Goal: Transaction & Acquisition: Purchase product/service

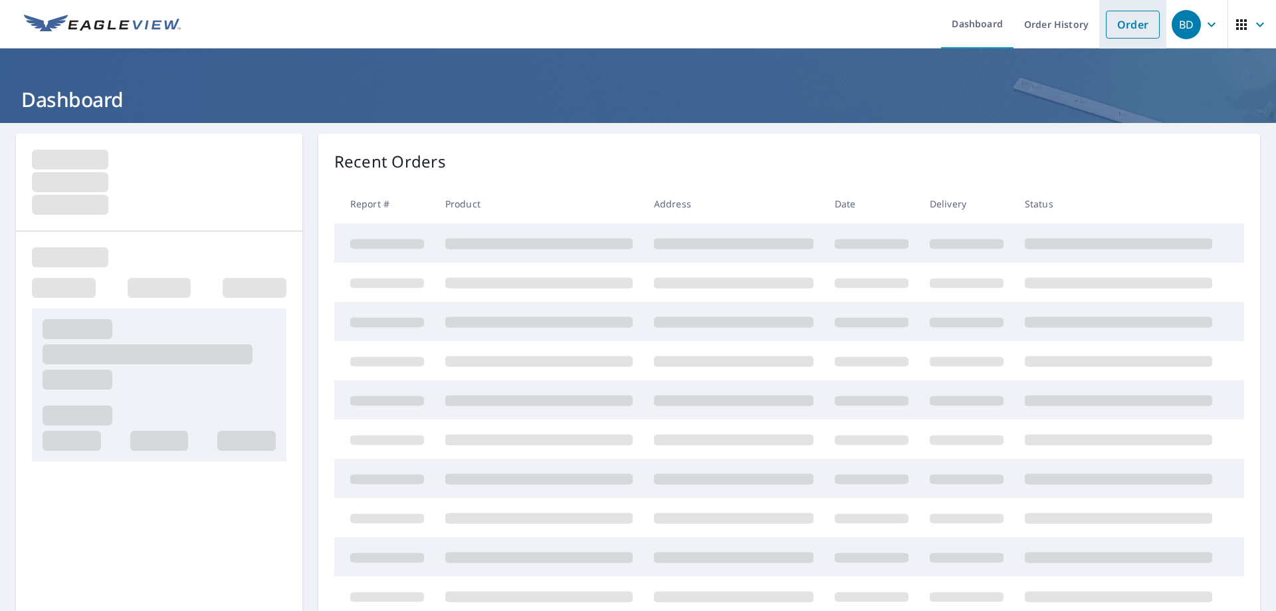
click at [1132, 31] on link "Order" at bounding box center [1133, 25] width 54 height 28
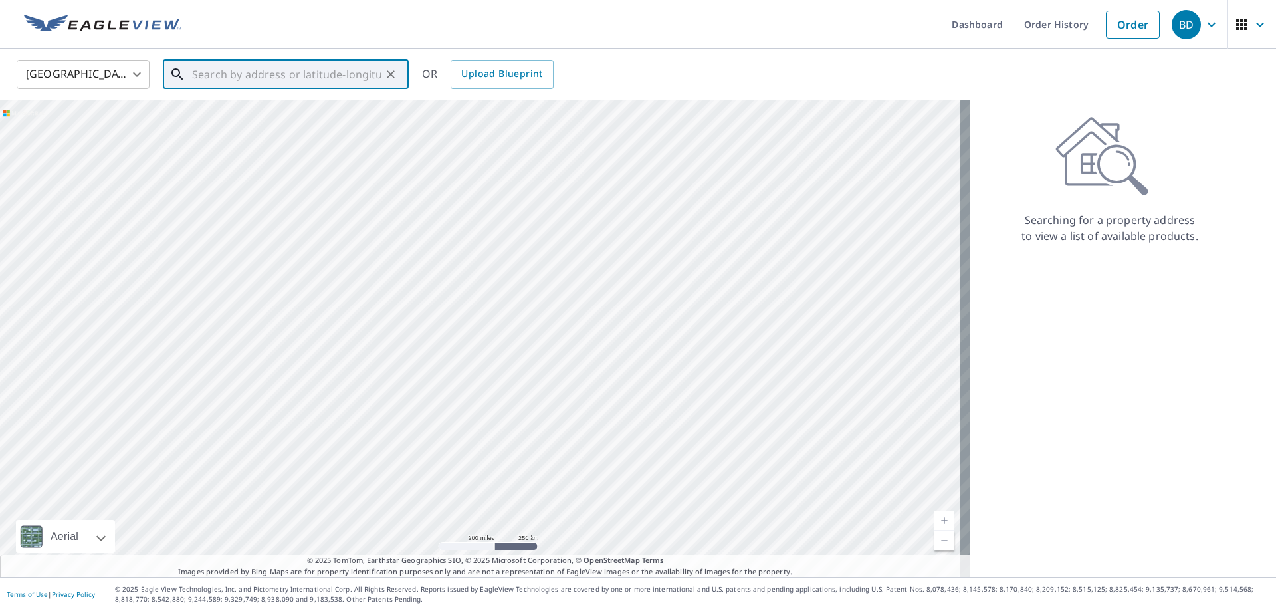
click at [266, 76] on input "text" at bounding box center [286, 74] width 189 height 37
click at [277, 108] on span "[STREET_ADDRESS]" at bounding box center [293, 113] width 209 height 16
type input "[STREET_ADDRESS][PERSON_NAME]"
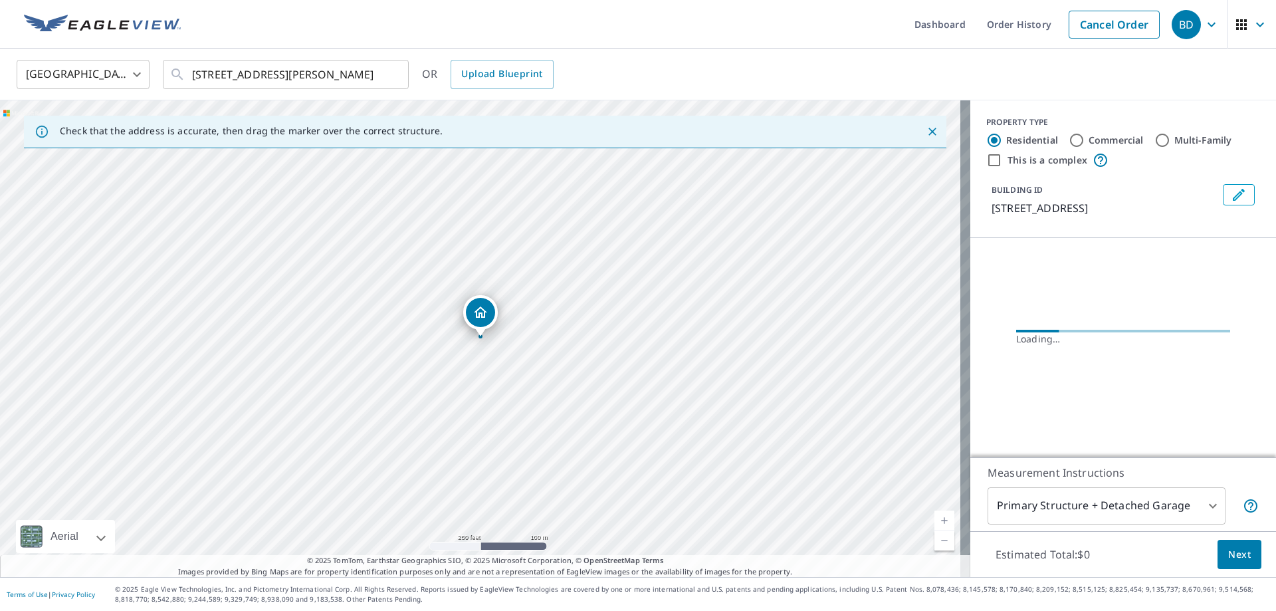
click at [937, 521] on link "Current Level 17, Zoom In" at bounding box center [945, 521] width 20 height 20
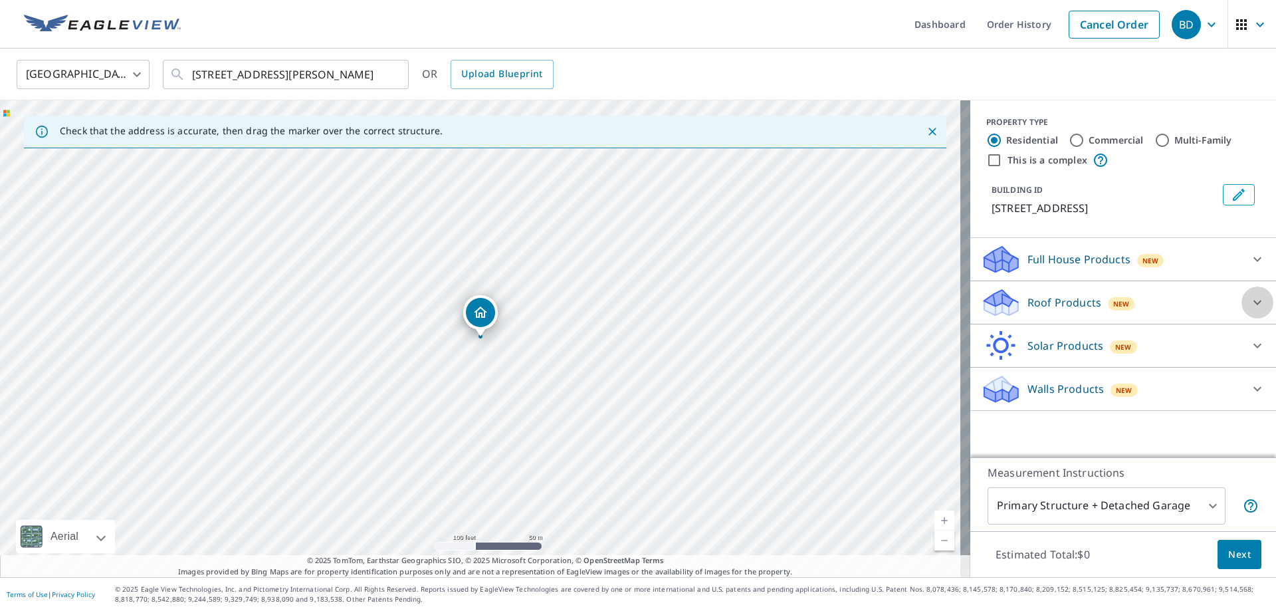
click at [1253, 310] on icon at bounding box center [1258, 303] width 16 height 16
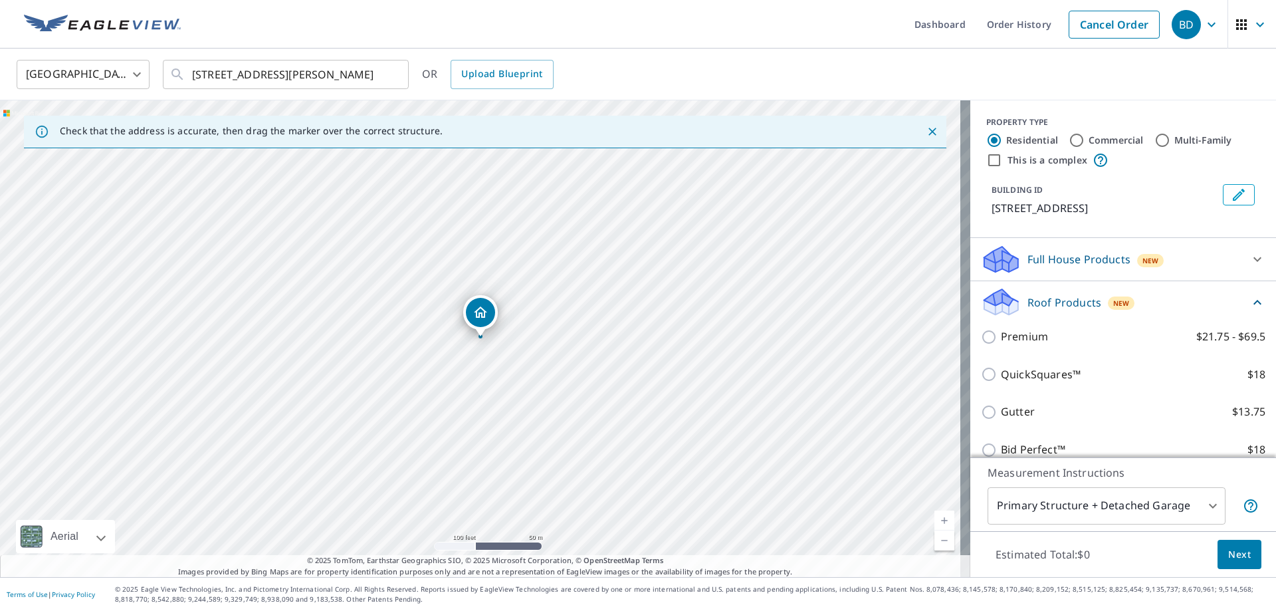
scroll to position [66, 0]
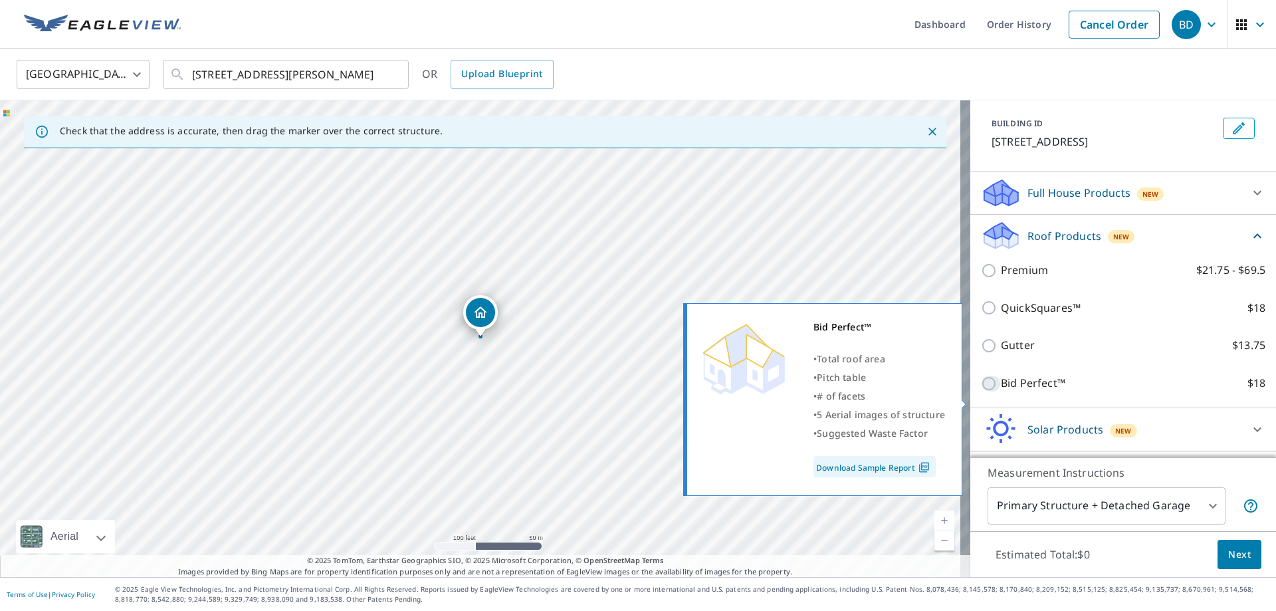
click at [981, 392] on input "Bid Perfect™ $18" at bounding box center [991, 384] width 20 height 16
checkbox input "true"
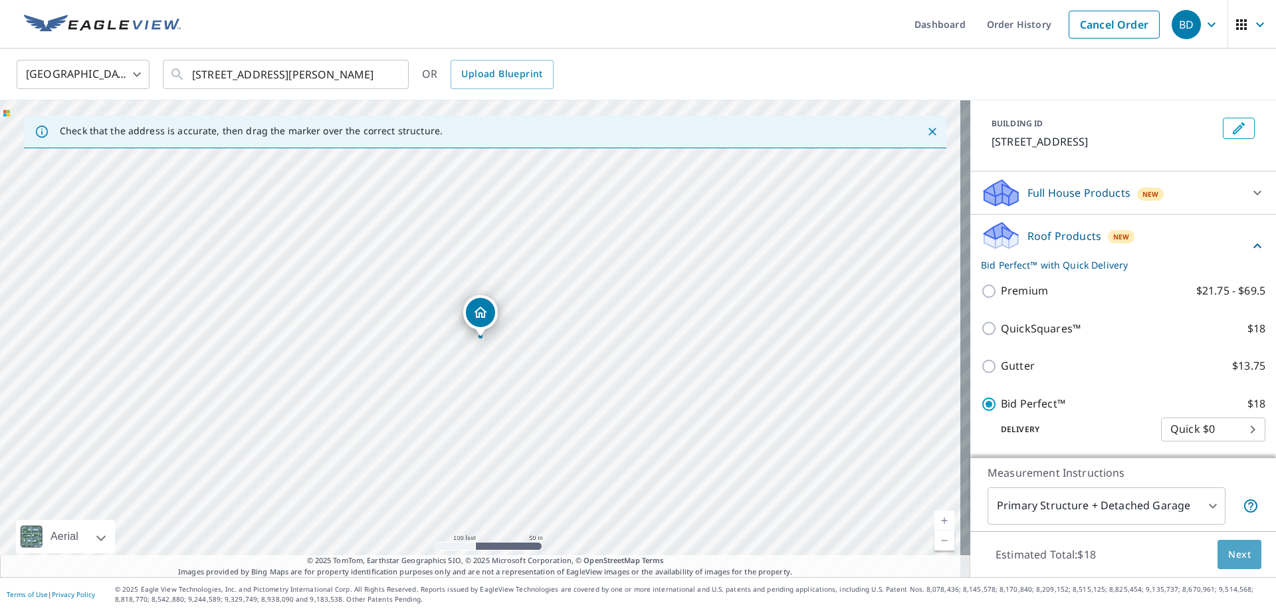
click at [1245, 552] on button "Next" at bounding box center [1240, 555] width 44 height 30
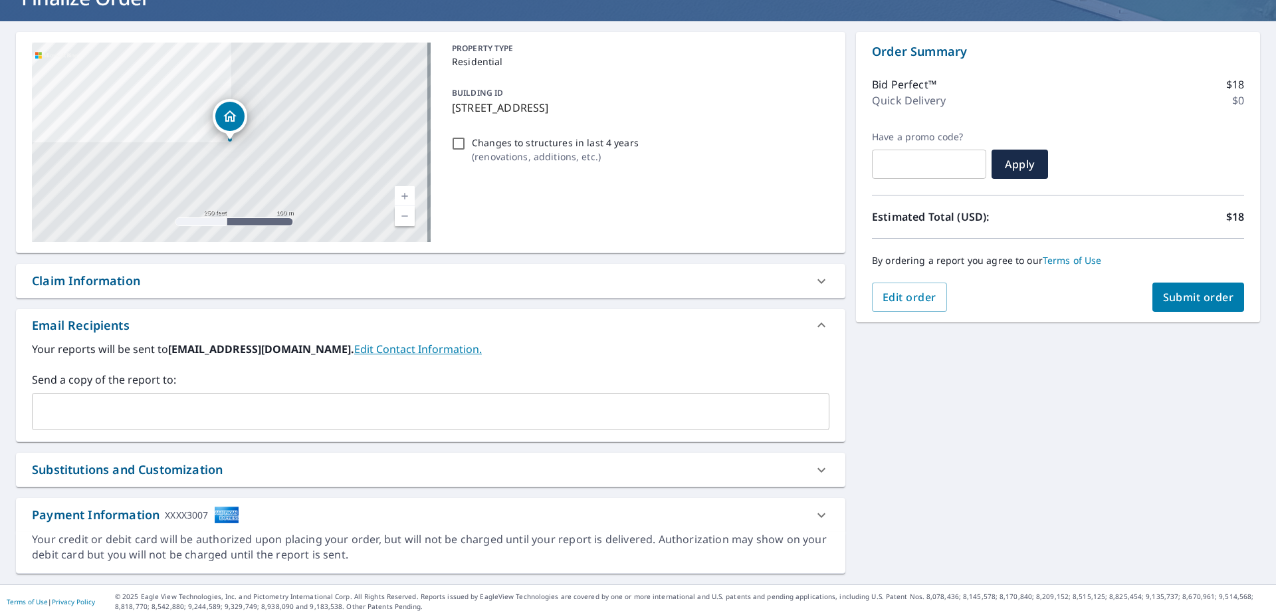
scroll to position [109, 0]
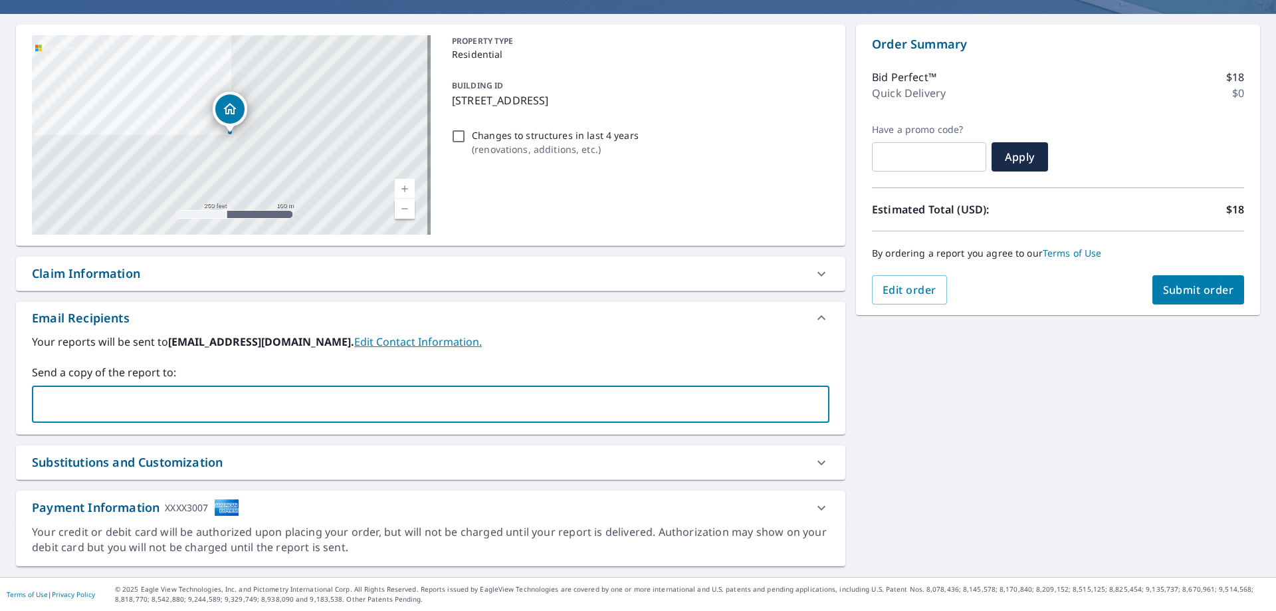
click at [332, 400] on input "text" at bounding box center [421, 404] width 766 height 25
type input "[EMAIL_ADDRESS][DOMAIN_NAME]"
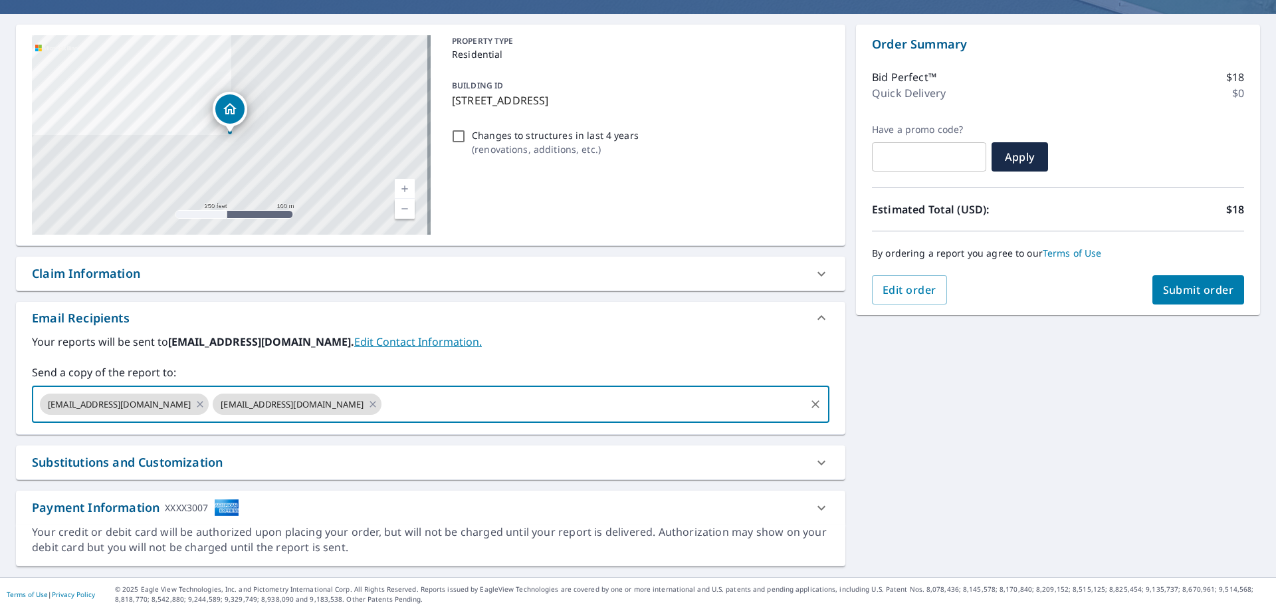
click at [1199, 287] on span "Submit order" at bounding box center [1198, 290] width 71 height 15
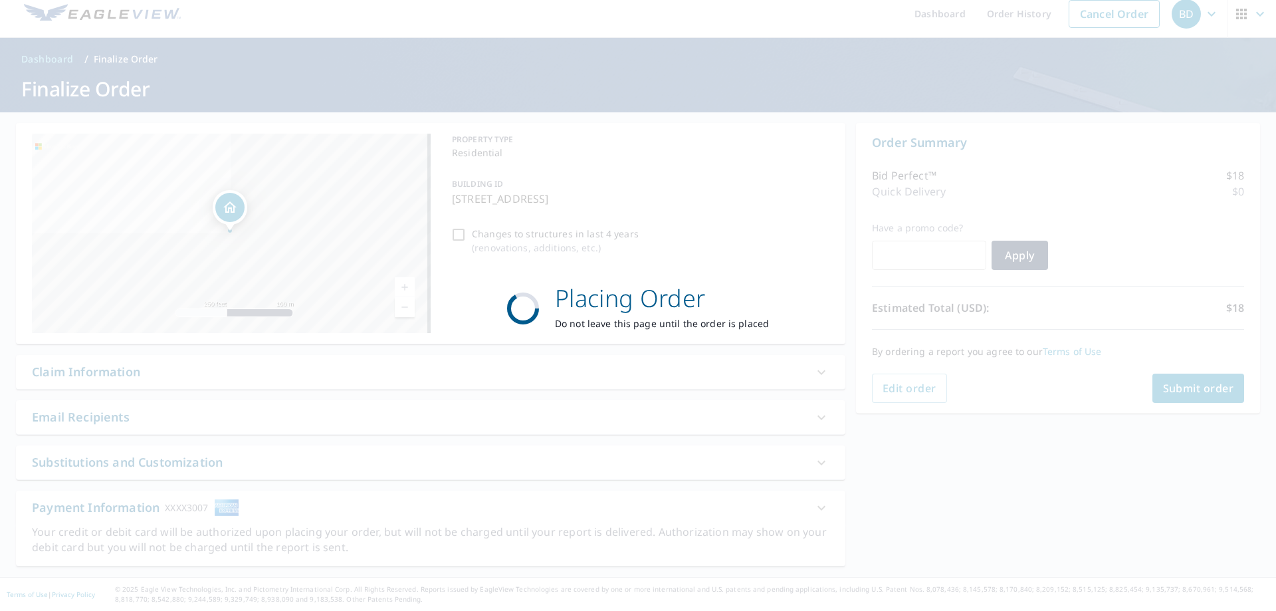
scroll to position [11, 0]
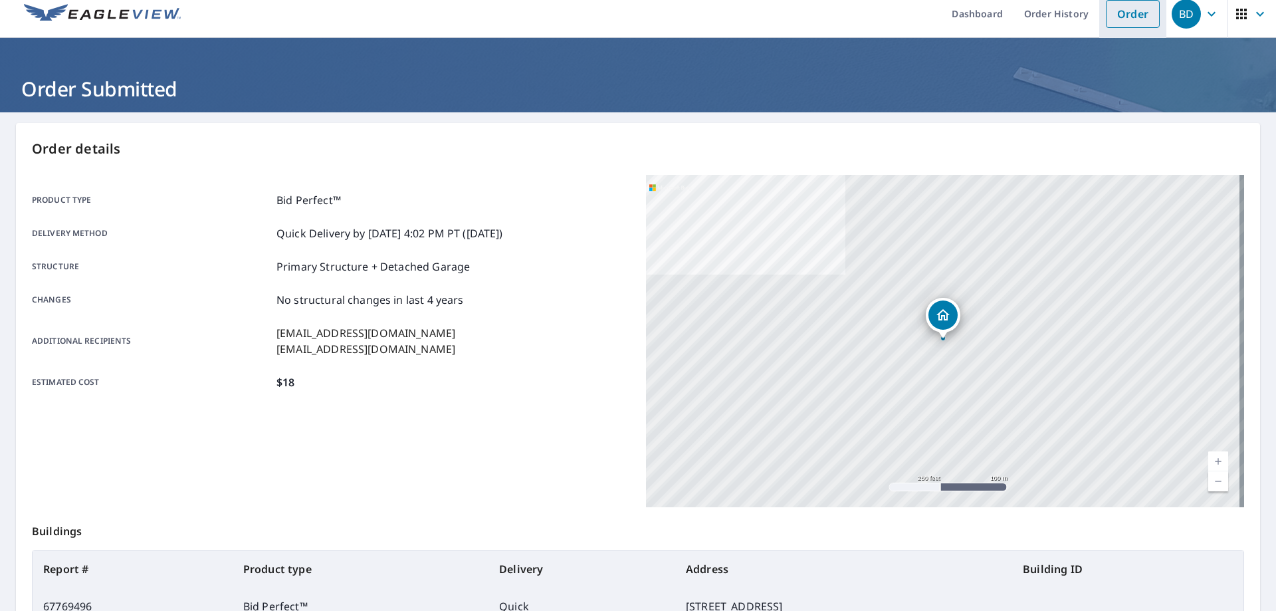
click at [1123, 13] on link "Order" at bounding box center [1133, 14] width 54 height 28
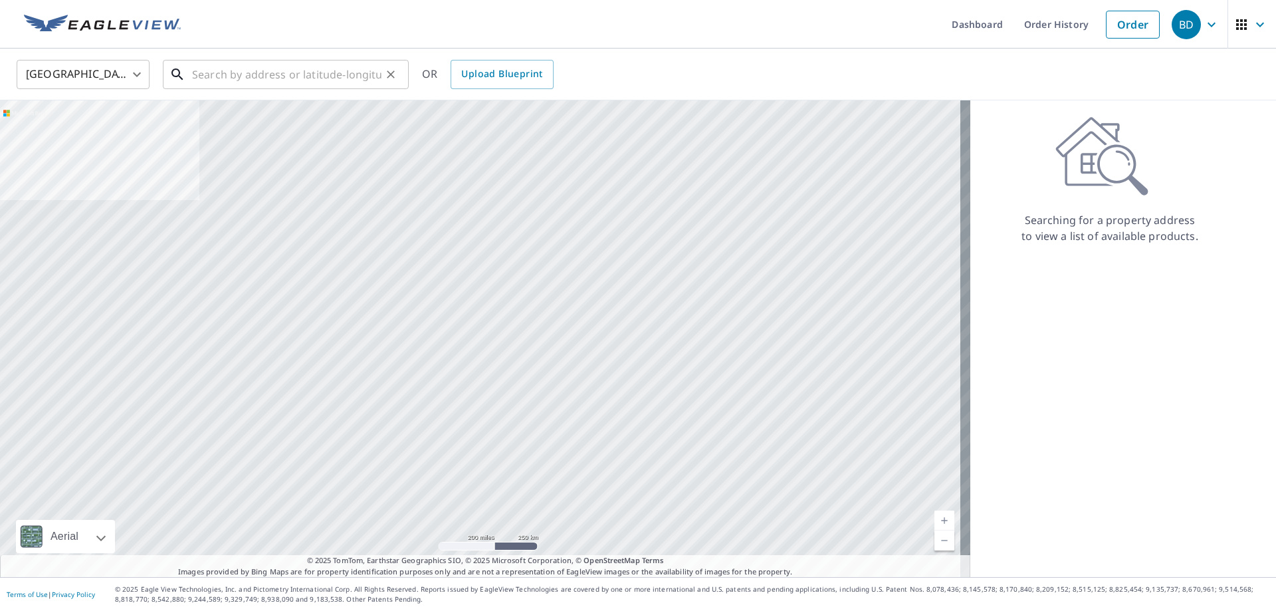
click at [366, 78] on input "text" at bounding box center [286, 74] width 189 height 37
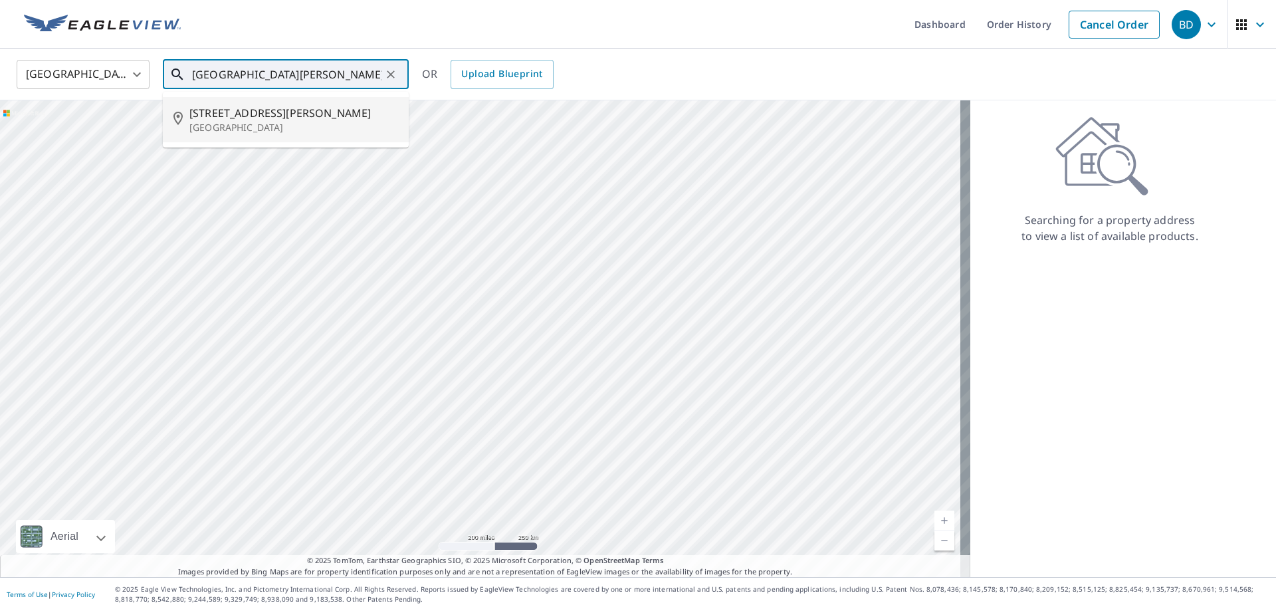
click at [318, 115] on span "[STREET_ADDRESS][PERSON_NAME]" at bounding box center [293, 113] width 209 height 16
type input "[STREET_ADDRESS][PERSON_NAME][PERSON_NAME]"
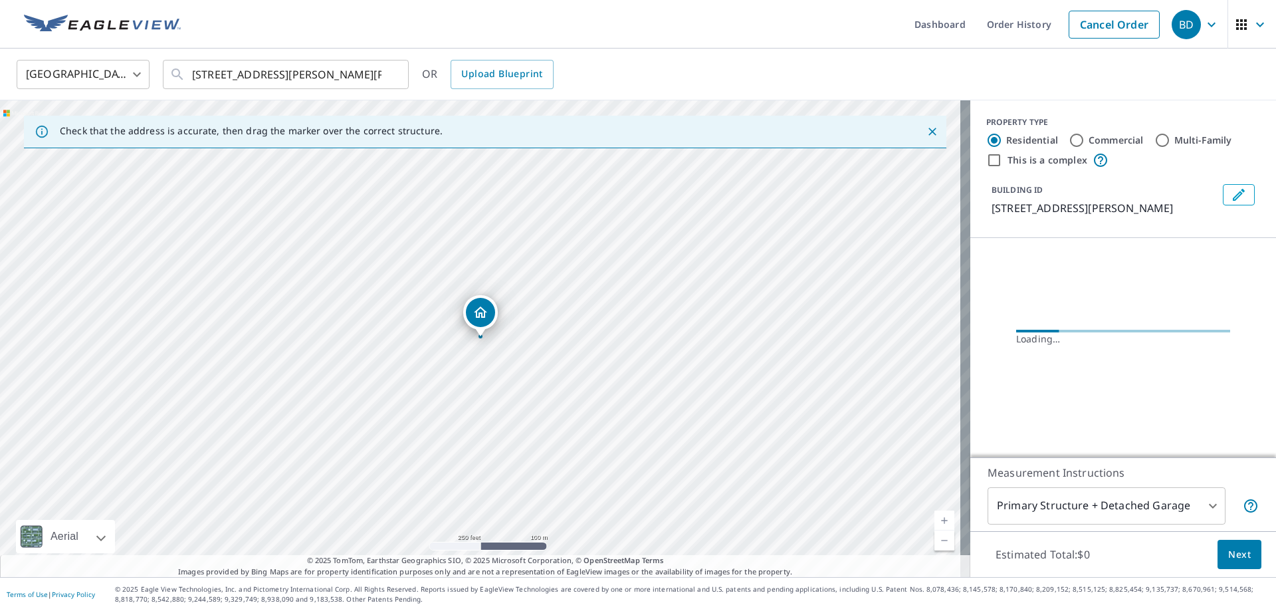
click at [937, 517] on link "Current Level 17, Zoom In" at bounding box center [945, 521] width 20 height 20
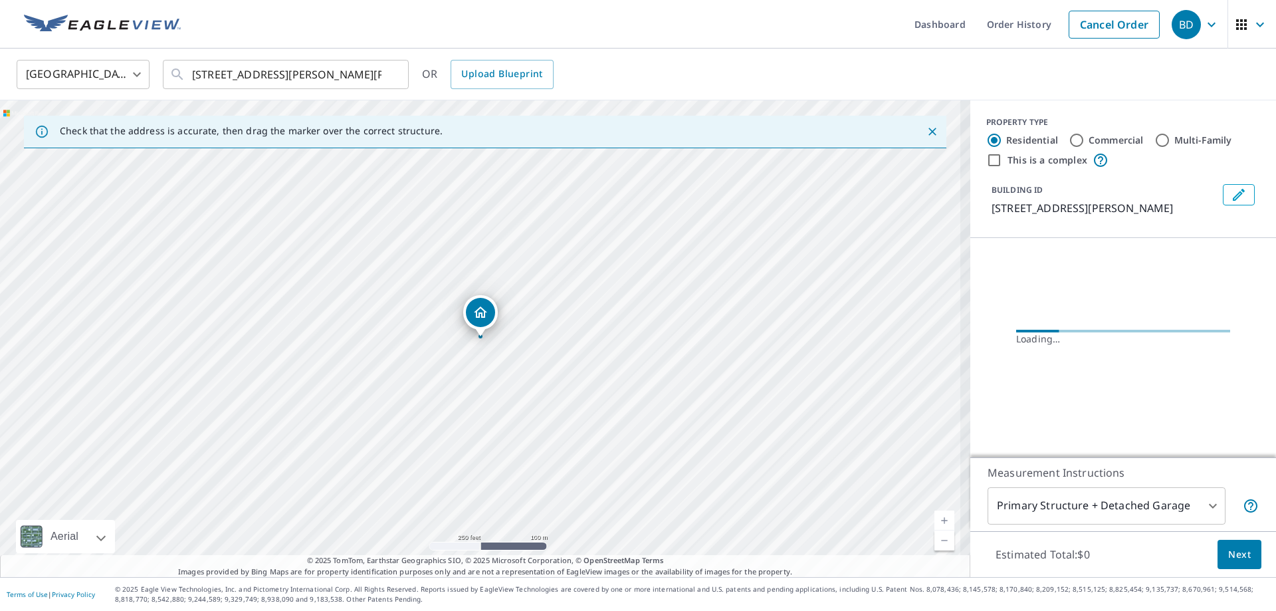
click at [937, 517] on link "Current Level 17.519160442325408, Zoom In" at bounding box center [945, 521] width 20 height 20
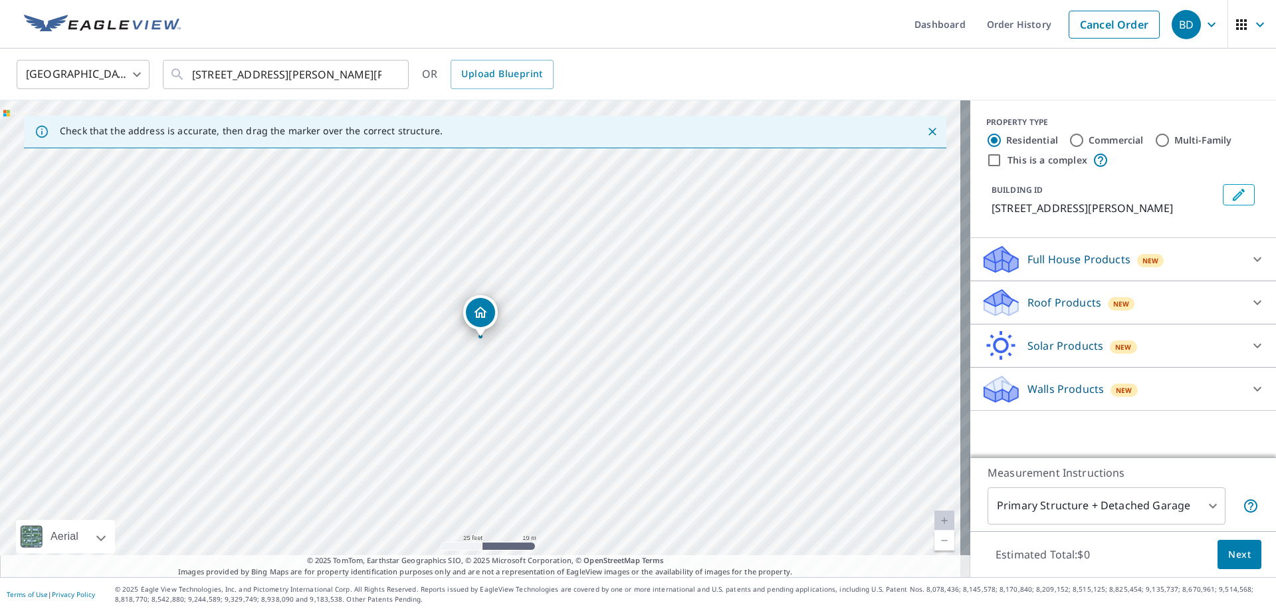
click at [1242, 295] on div at bounding box center [1258, 303] width 32 height 32
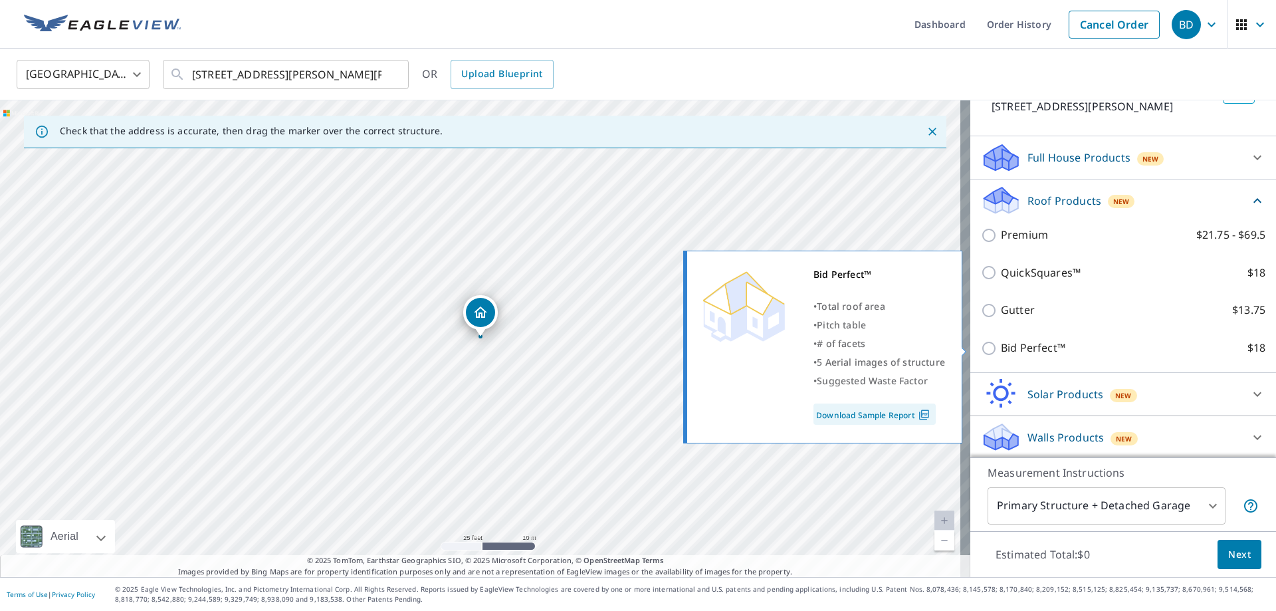
scroll to position [104, 0]
click at [1034, 346] on p "Bid Perfect™" at bounding box center [1033, 346] width 64 height 17
click at [1001, 346] on input "Bid Perfect™ $18" at bounding box center [991, 346] width 20 height 16
checkbox input "true"
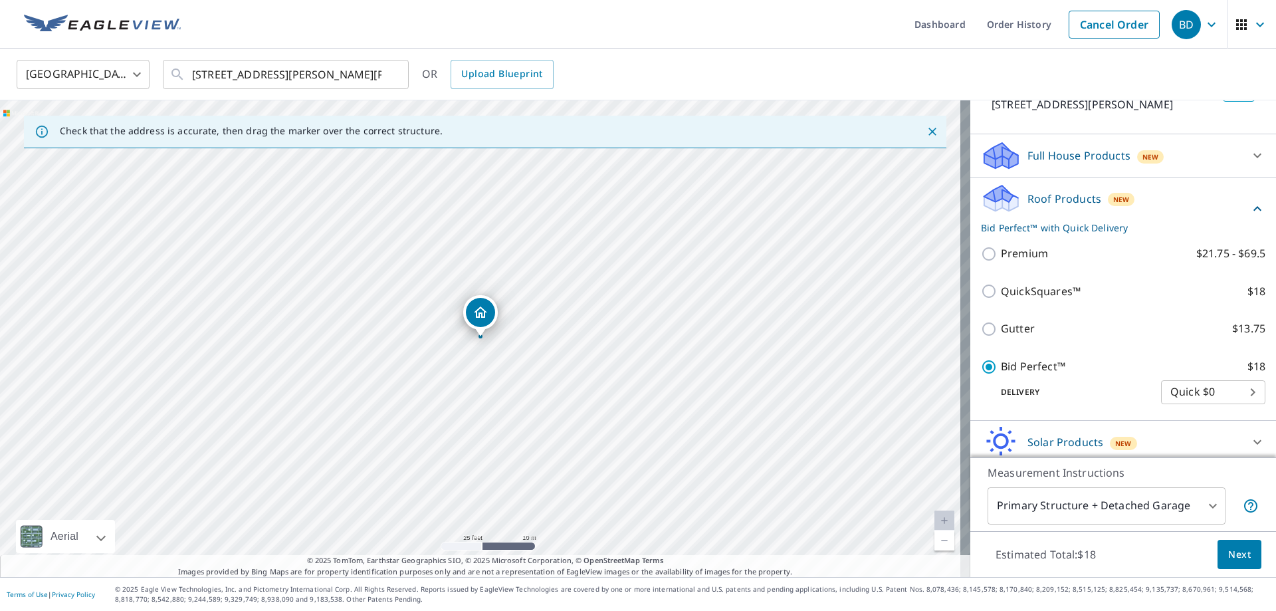
click at [1229, 552] on span "Next" at bounding box center [1240, 554] width 23 height 17
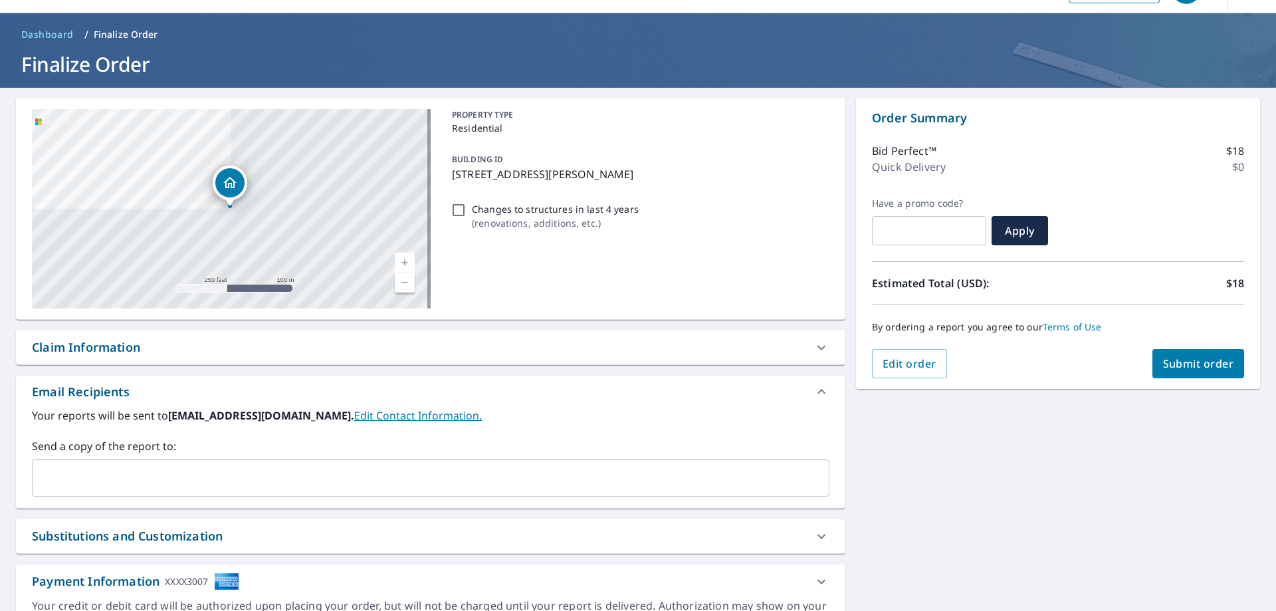
scroll to position [66, 0]
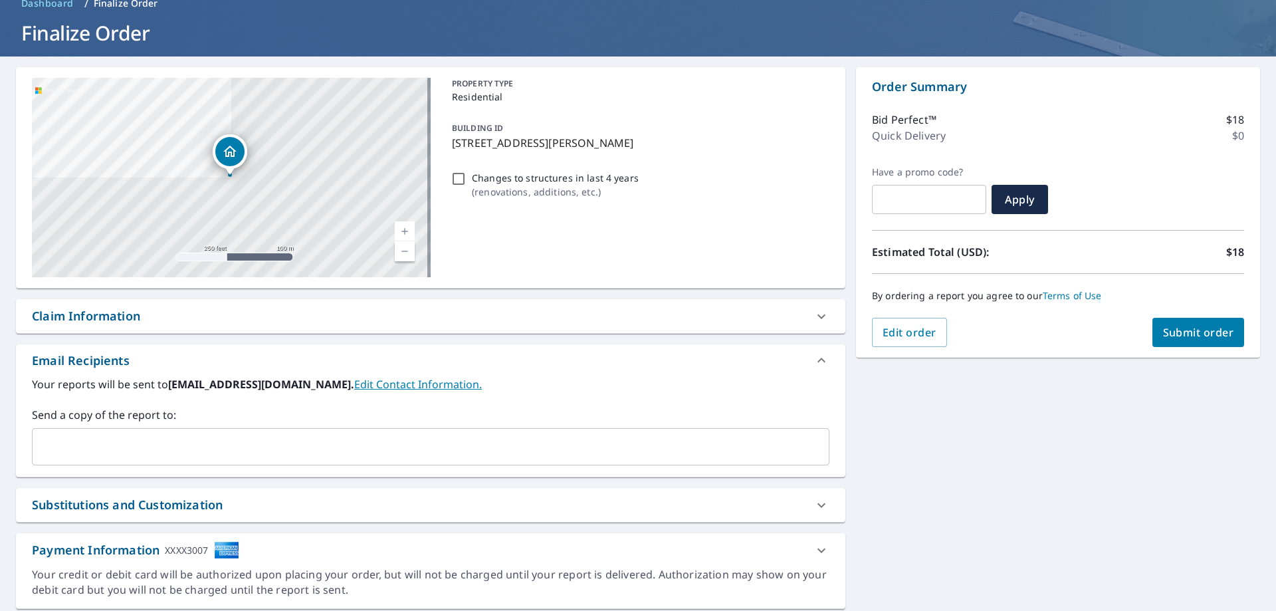
click at [255, 452] on input "text" at bounding box center [421, 446] width 766 height 25
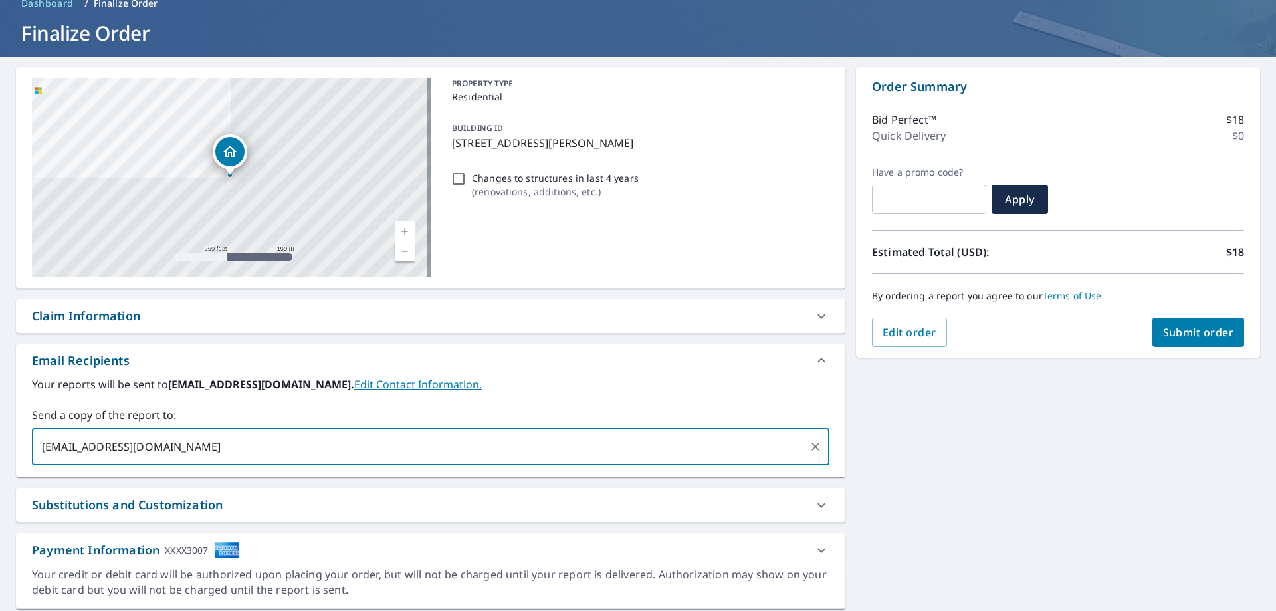
type input "[EMAIL_ADDRESS][DOMAIN_NAME]"
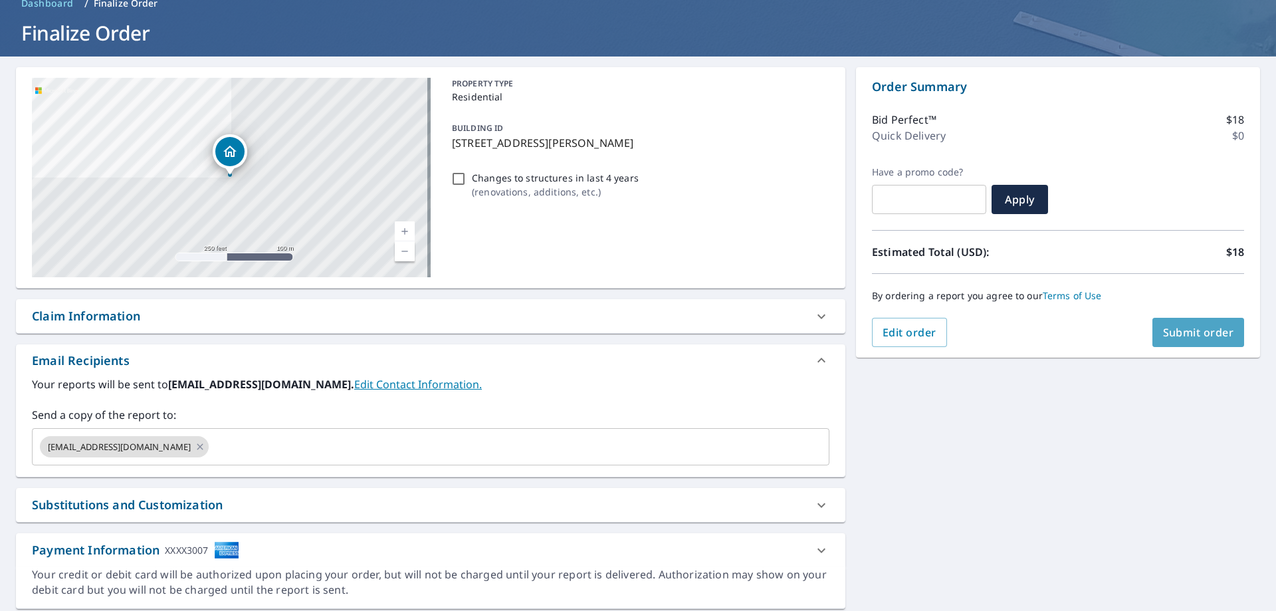
click at [1172, 326] on span "Submit order" at bounding box center [1198, 332] width 71 height 15
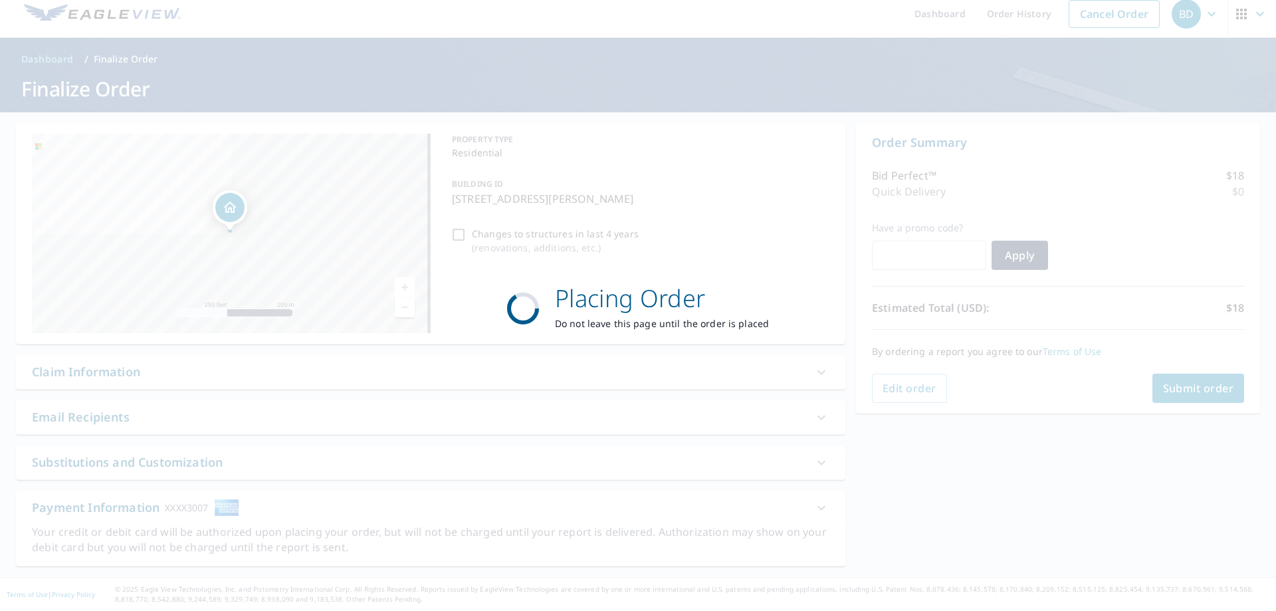
scroll to position [11, 0]
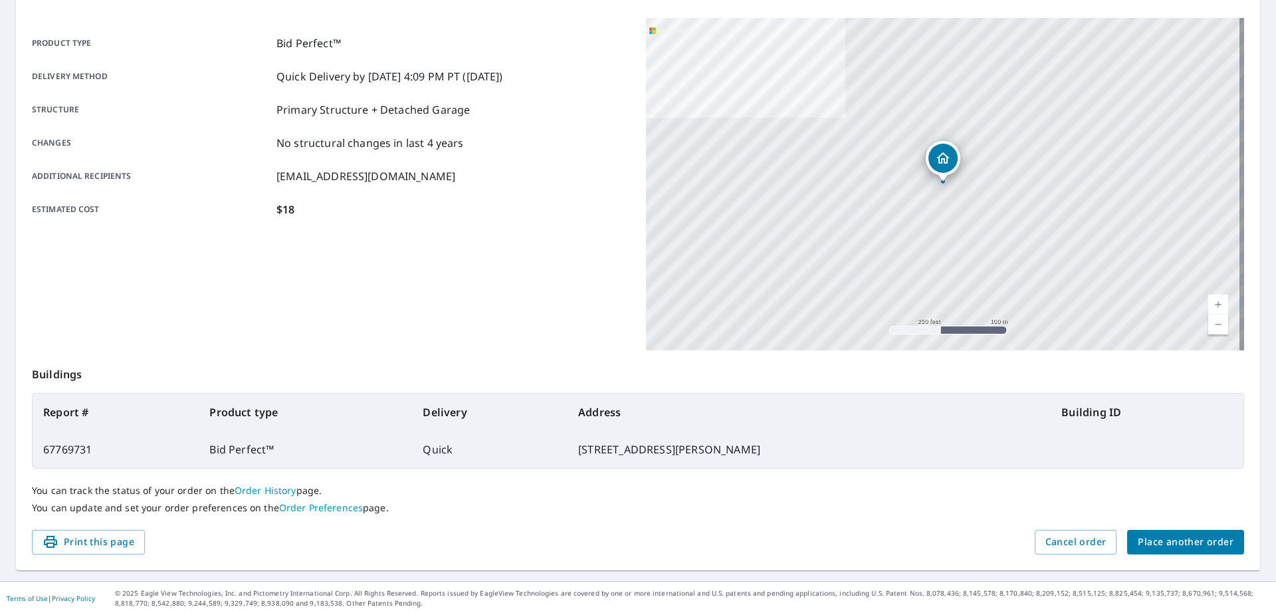
scroll to position [172, 0]
